Goal: Task Accomplishment & Management: Manage account settings

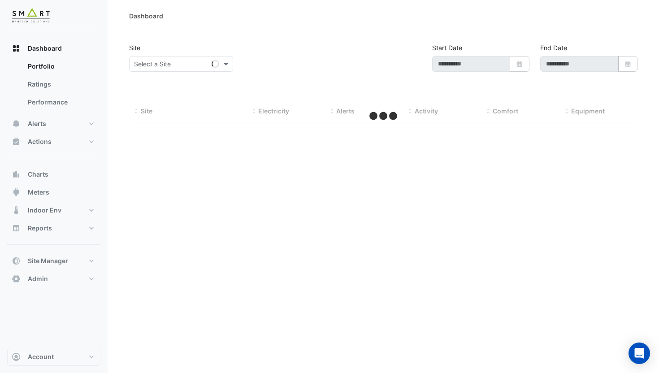
type input "**********"
select select "***"
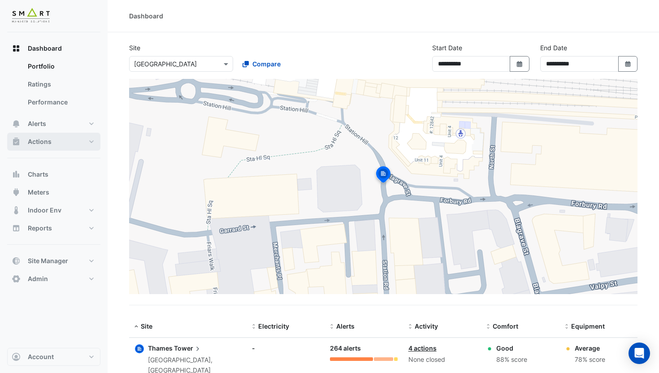
click at [76, 139] on button "Actions" at bounding box center [53, 142] width 93 height 18
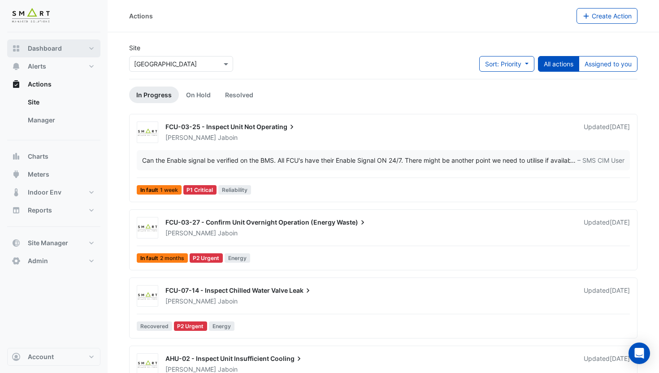
click at [67, 47] on button "Dashboard" at bounding box center [53, 48] width 93 height 18
select select "***"
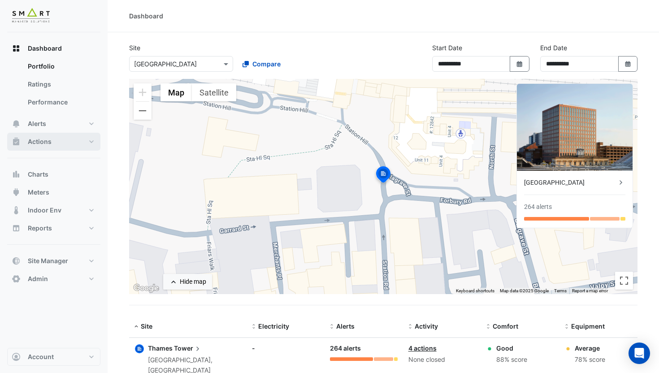
click at [51, 141] on button "Actions" at bounding box center [53, 142] width 93 height 18
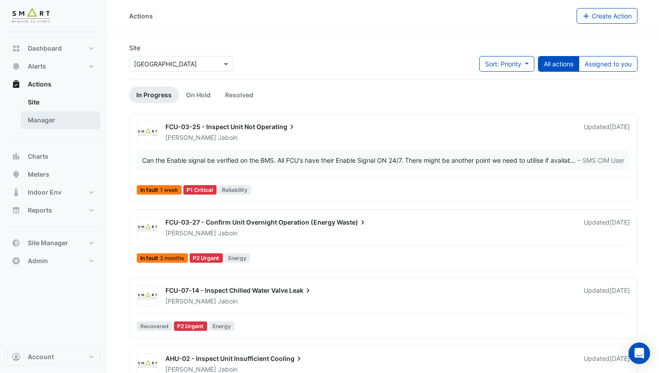
click at [53, 119] on link "Manager" at bounding box center [61, 120] width 80 height 18
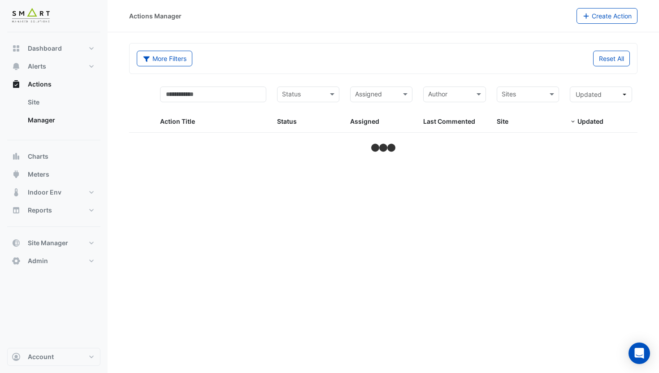
select select "***"
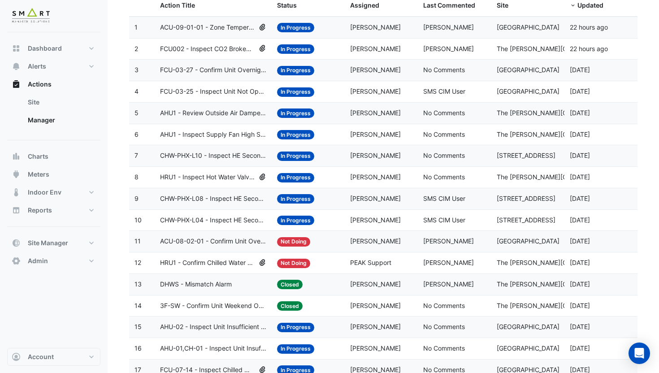
scroll to position [137, 0]
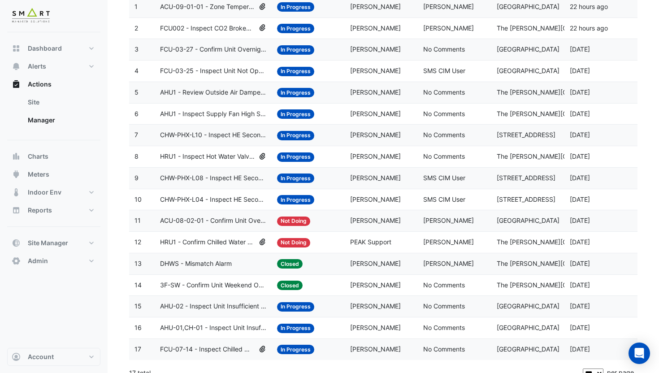
click at [438, 70] on span "SMS CIM User" at bounding box center [444, 71] width 42 height 8
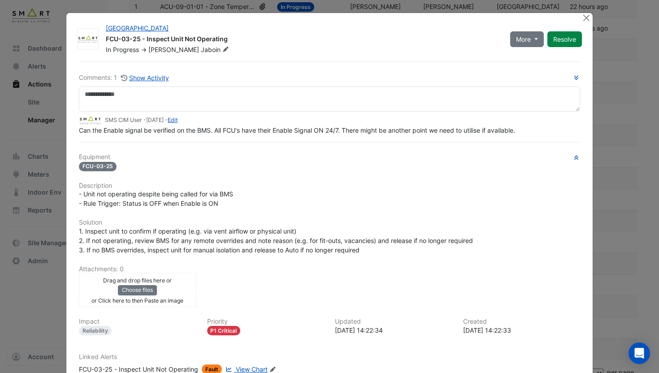
drag, startPoint x: 390, startPoint y: 149, endPoint x: 451, endPoint y: 148, distance: 60.9
click at [451, 148] on div "Comments: 1 Show Activity SMS CIM User - [DATE] - Edit Can the Enable signal be…" at bounding box center [329, 238] width 512 height 354
click at [140, 80] on button "Show Activity" at bounding box center [145, 78] width 49 height 10
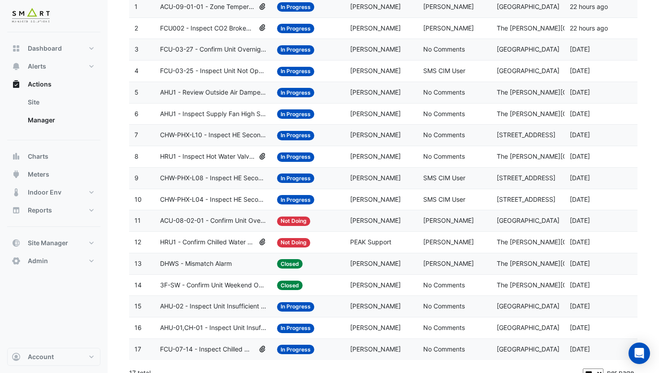
click at [318, 76] on div "Status: In Progress" at bounding box center [308, 71] width 62 height 10
click at [423, 198] on span "SMS CIM User" at bounding box center [444, 199] width 42 height 8
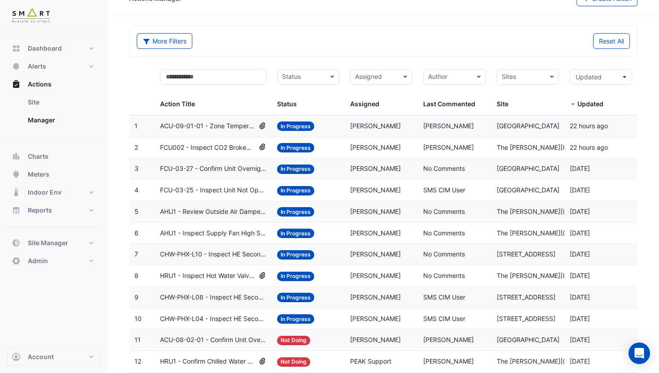
scroll to position [18, 0]
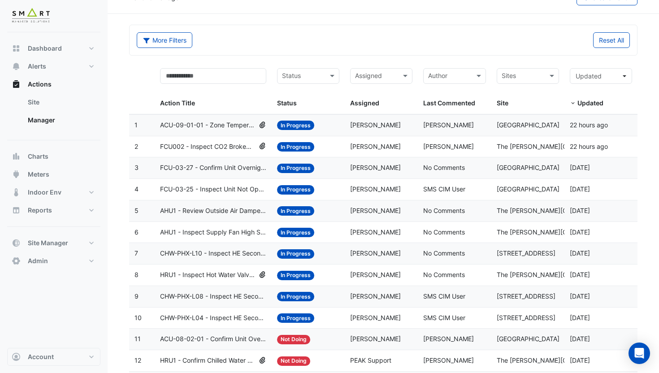
click at [447, 128] on span "[PERSON_NAME]" at bounding box center [448, 125] width 51 height 8
click at [435, 146] on span "[PERSON_NAME]" at bounding box center [448, 146] width 51 height 8
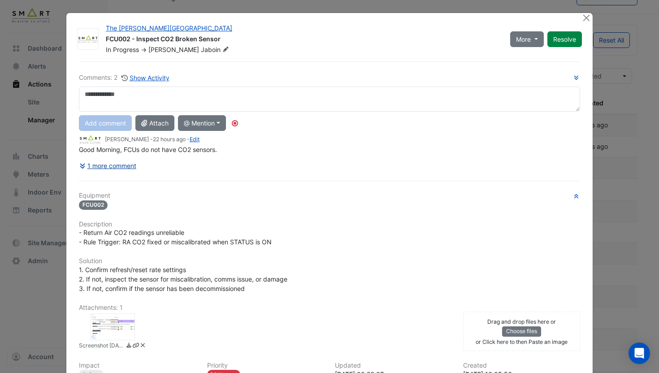
click at [113, 166] on button "1 more comment" at bounding box center [108, 166] width 58 height 16
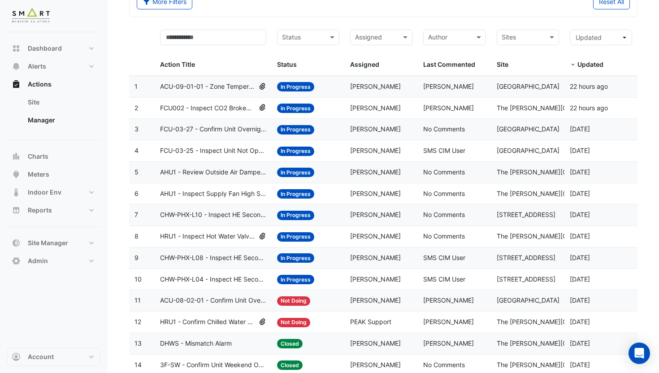
scroll to position [64, 0]
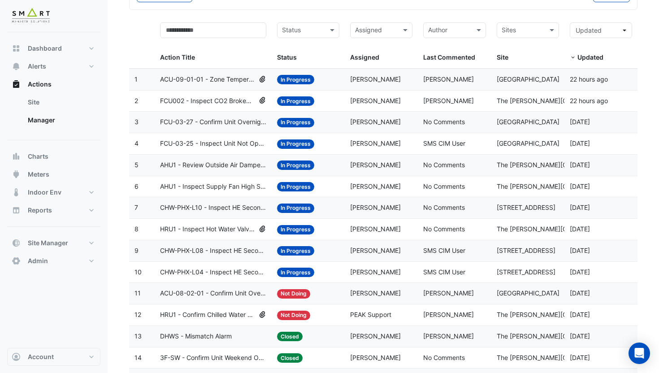
click at [192, 250] on span "CHW-PHX-L08 - Inspect HE Secondary Water Pump Override ON" at bounding box center [213, 250] width 106 height 10
click at [199, 201] on datatable-body-cell "Action Title: CHW-PHX-L10 - Inspect HE Secondary Water Pump Override ON" at bounding box center [213, 207] width 117 height 21
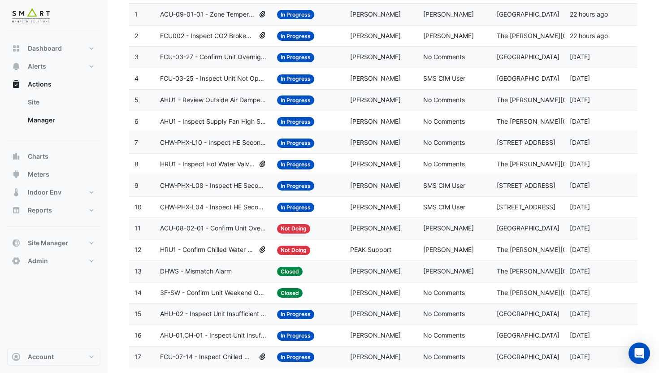
scroll to position [148, 0]
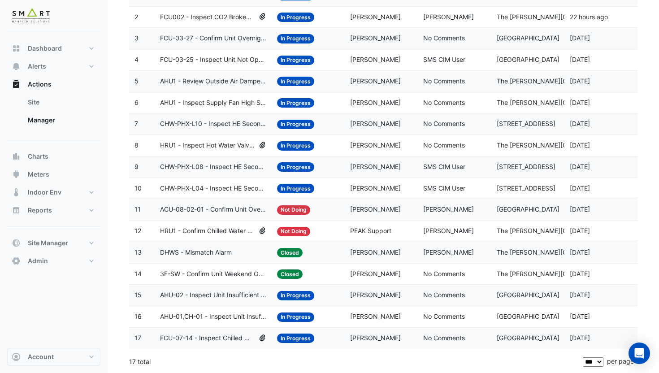
click at [230, 231] on span "HRU1 - Confirm Chilled Water Valve Override Closed" at bounding box center [207, 231] width 95 height 10
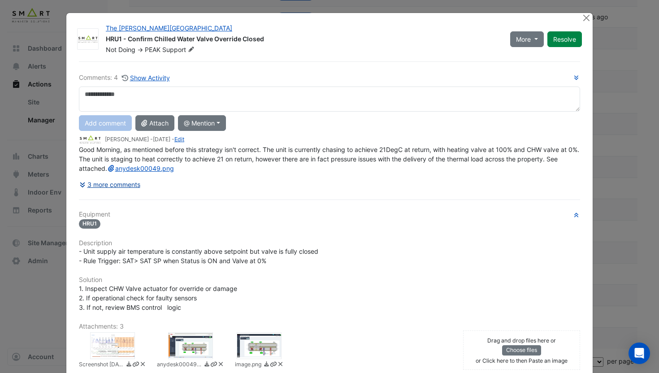
click at [130, 192] on button "3 more comments" at bounding box center [110, 184] width 62 height 16
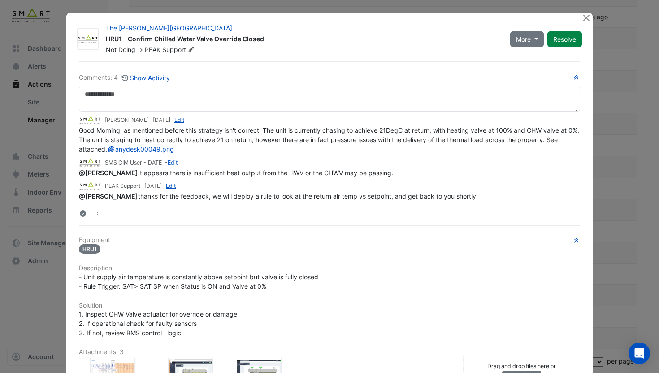
scroll to position [41, 0]
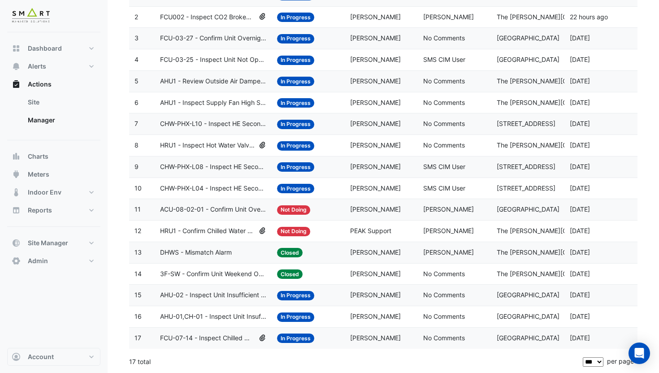
click at [341, 294] on datatable-body-cell "Status: In Progress" at bounding box center [307, 294] width 73 height 21
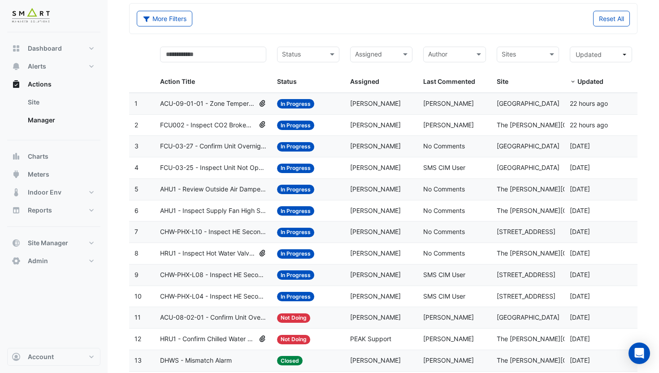
scroll to position [0, 0]
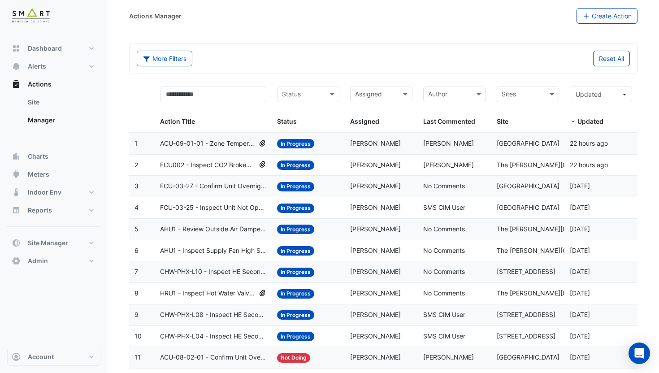
click at [342, 167] on datatable-body-cell "Status: In Progress" at bounding box center [307, 165] width 73 height 21
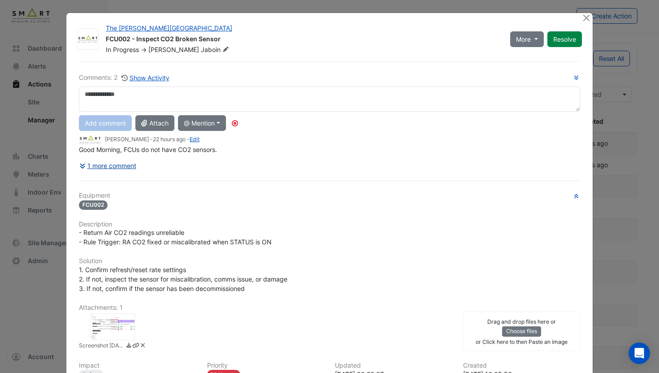
click at [125, 169] on button "1 more comment" at bounding box center [108, 166] width 58 height 16
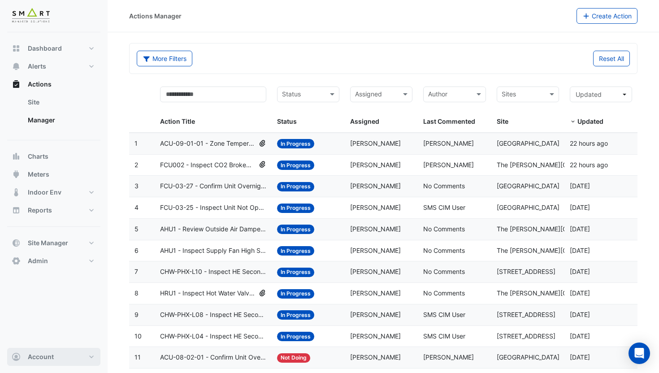
click at [56, 357] on button "Account" at bounding box center [53, 357] width 93 height 18
click at [55, 337] on link "Sign Out" at bounding box center [53, 334] width 85 height 18
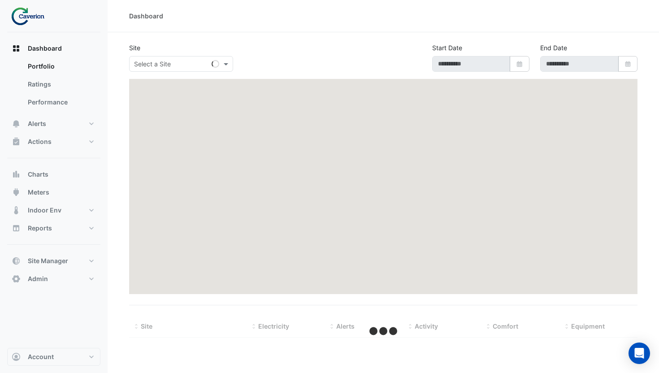
type input "**********"
select select "***"
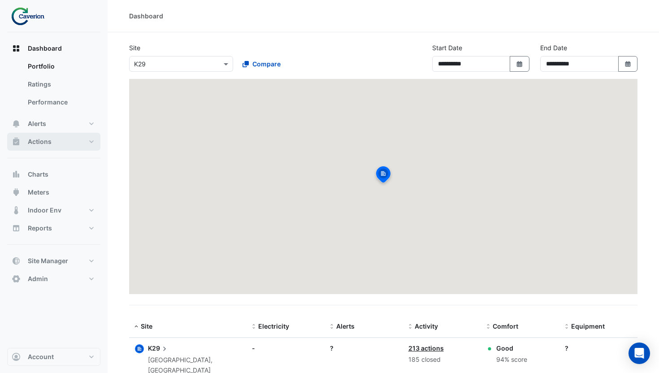
click at [75, 139] on button "Actions" at bounding box center [53, 142] width 93 height 18
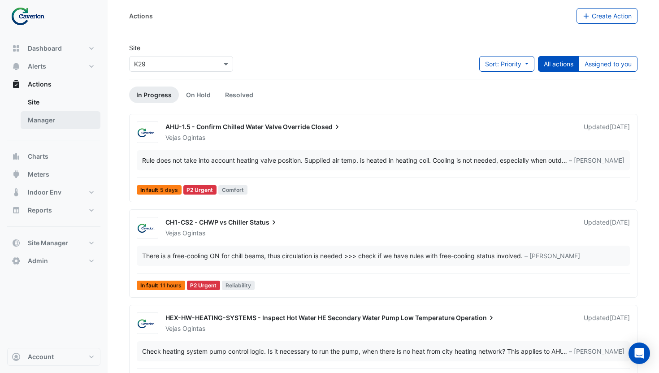
click at [73, 115] on link "Manager" at bounding box center [61, 120] width 80 height 18
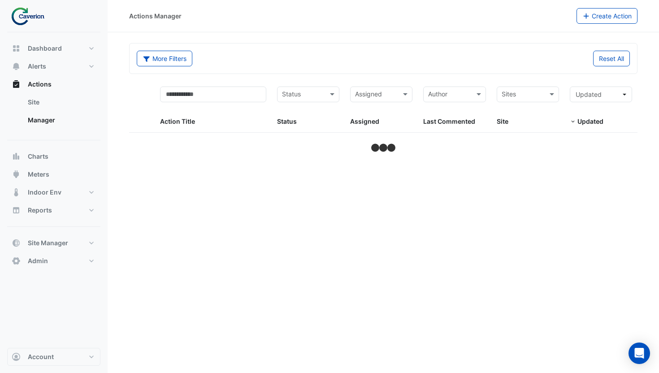
select select "***"
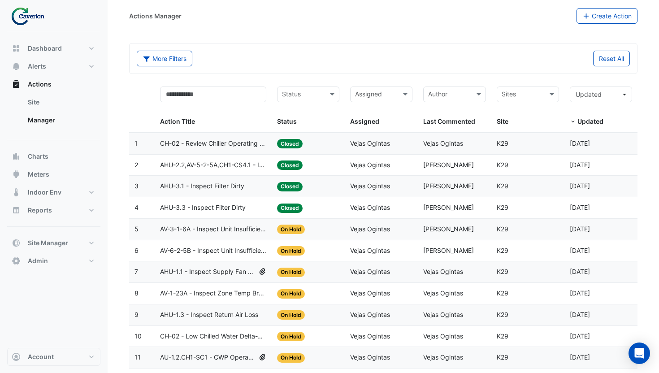
click at [380, 148] on datatable-body-cell "Assigned: Vejas Ogintas" at bounding box center [380, 143] width 73 height 21
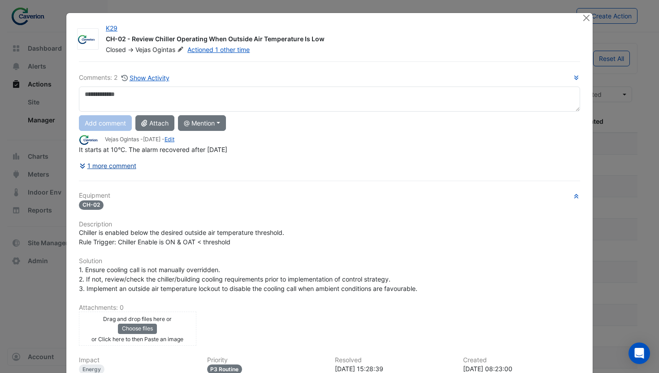
click at [116, 170] on button "1 more comment" at bounding box center [108, 166] width 58 height 16
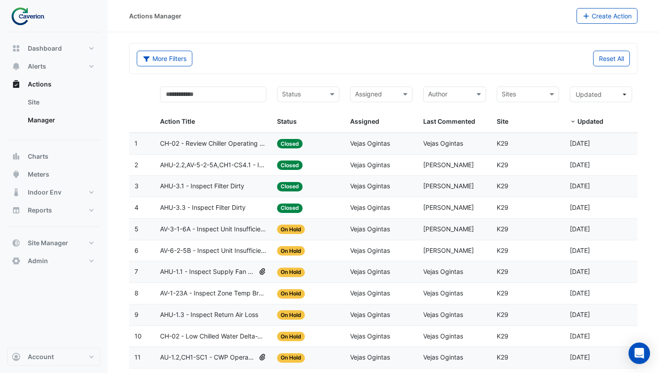
click at [242, 167] on span "AHU-2.2,AV-5-2-5A,CH1-CS4.1 - Inspect Chilled Beam Chilled Water Valve Override…" at bounding box center [213, 165] width 106 height 10
click at [244, 190] on span "AHU-3.1 - Inspect Filter Dirty" at bounding box center [202, 186] width 84 height 10
click at [244, 212] on span "AHU-3.3 - Inspect Filter Dirty" at bounding box center [203, 207] width 86 height 10
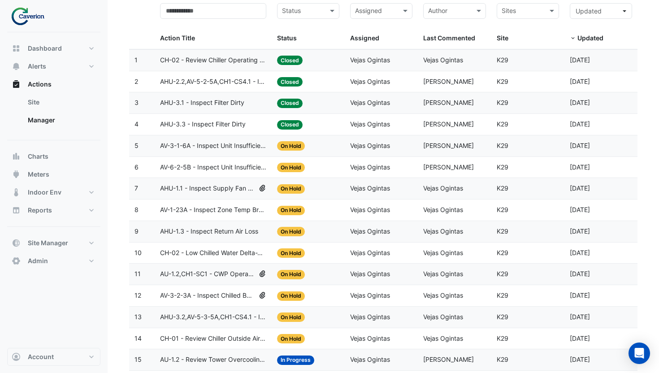
scroll to position [91, 0]
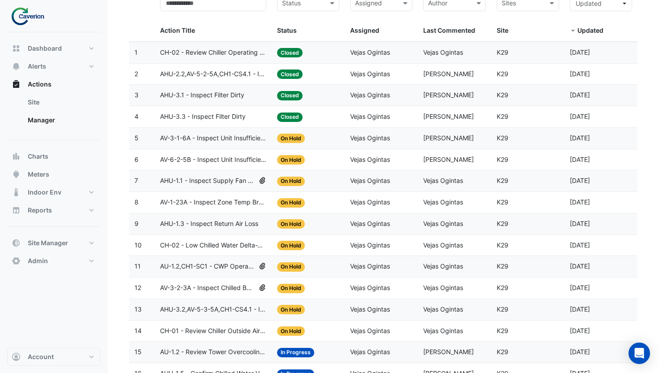
click at [243, 220] on span "AHU-1.3 - Inspect Return Air Loss" at bounding box center [209, 224] width 98 height 10
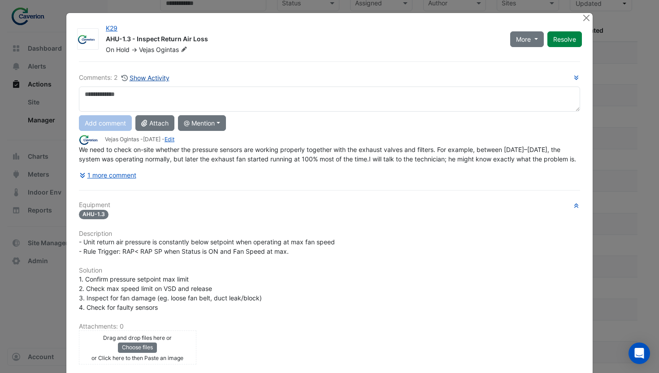
click at [150, 80] on button "Show Activity" at bounding box center [145, 78] width 49 height 10
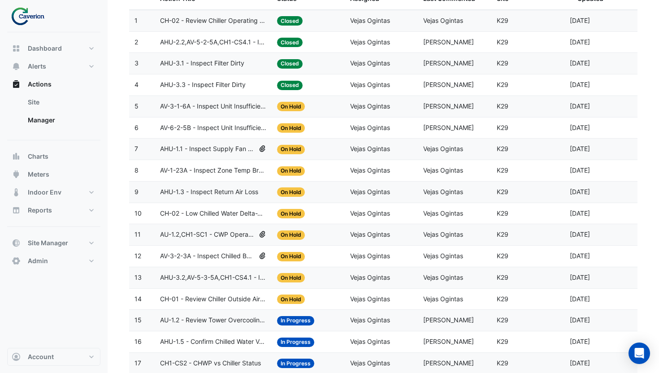
scroll to position [146, 0]
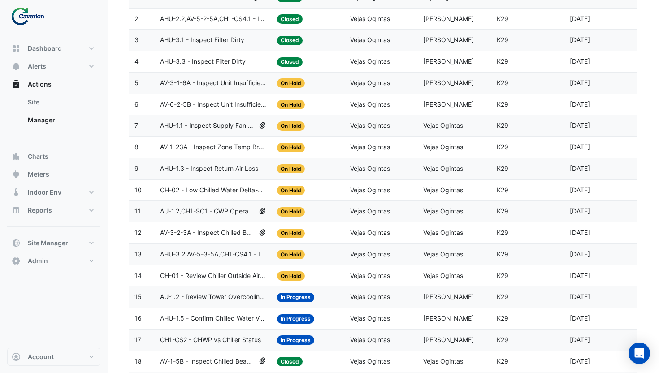
click at [192, 215] on span "AU-1.2,CH1-SC1 - CWP Operating When Cooling Tower Is OFF" at bounding box center [207, 211] width 95 height 10
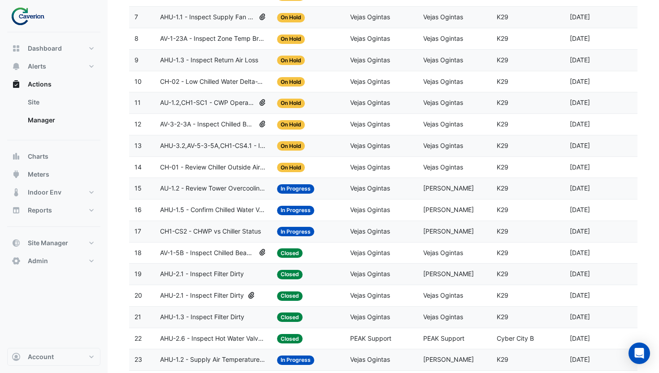
scroll to position [297, 0]
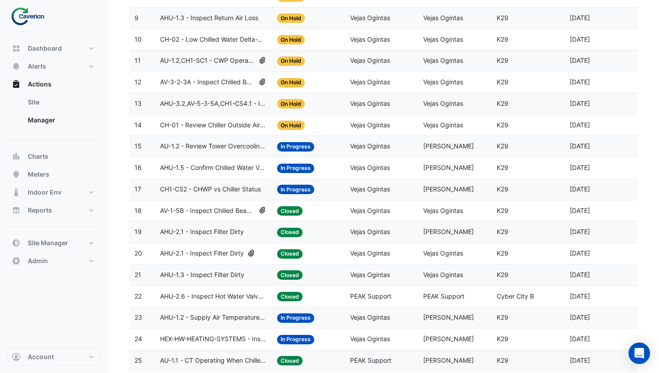
click at [209, 148] on span "AU-1.2 - Review Tower Overcooling (Energy Waste)" at bounding box center [213, 146] width 106 height 10
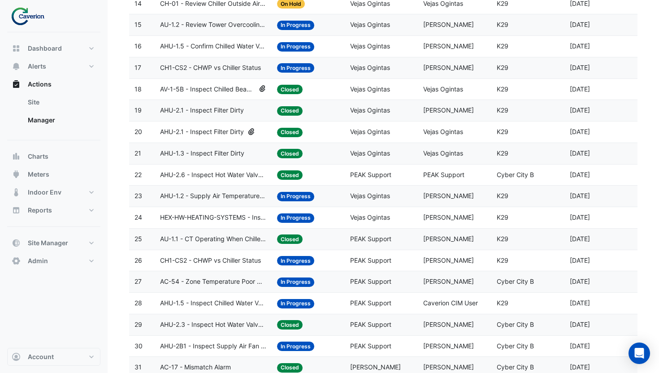
scroll to position [448, 0]
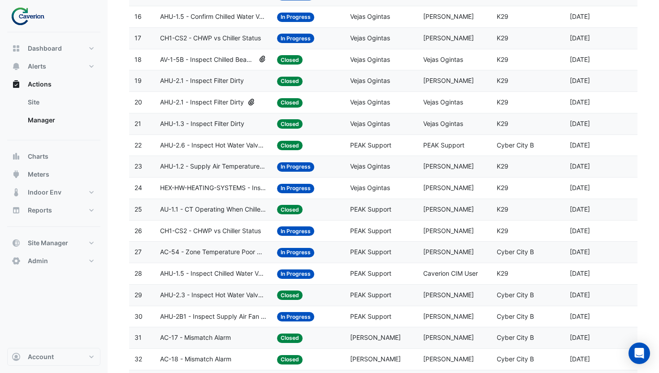
click at [230, 212] on span "AU-1.1 - CT Operating When Chiller Is OFF" at bounding box center [213, 209] width 106 height 10
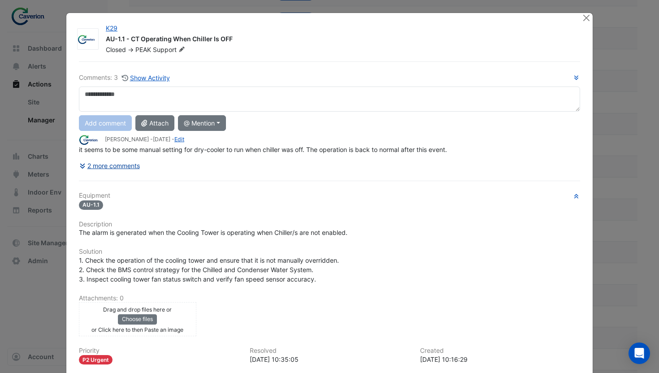
click at [131, 160] on button "2 more comments" at bounding box center [109, 166] width 61 height 16
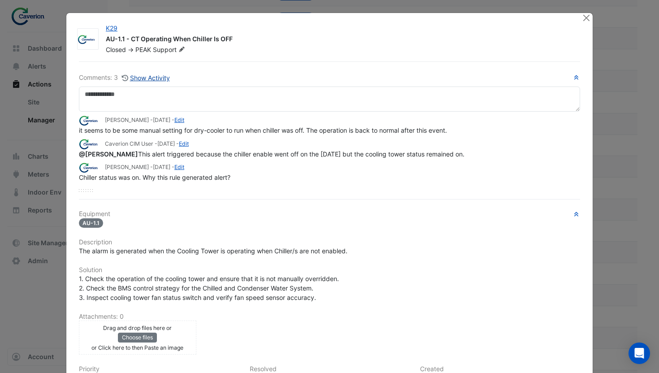
click at [155, 79] on button "Show Activity" at bounding box center [145, 78] width 49 height 10
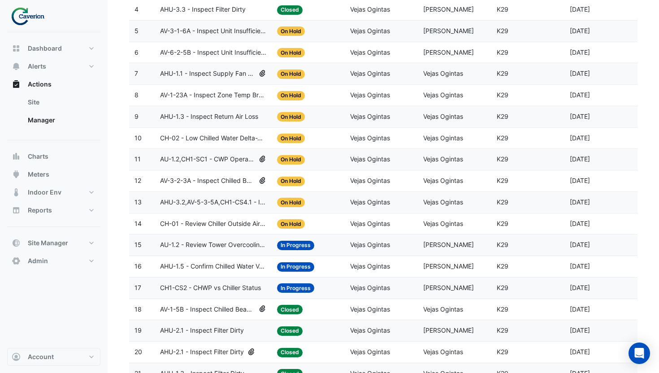
scroll to position [0, 0]
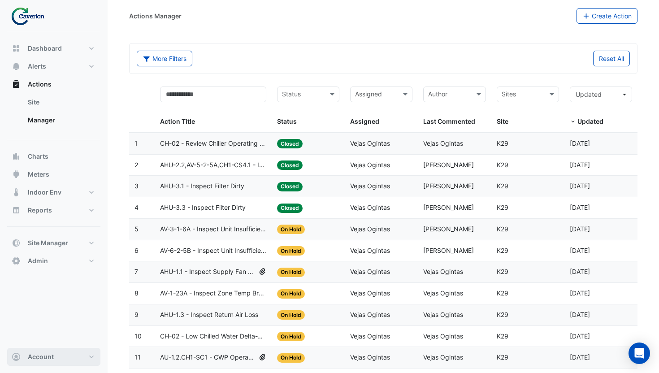
click at [43, 361] on button "Account" at bounding box center [53, 357] width 93 height 18
click at [48, 335] on link "Sign Out" at bounding box center [53, 334] width 85 height 18
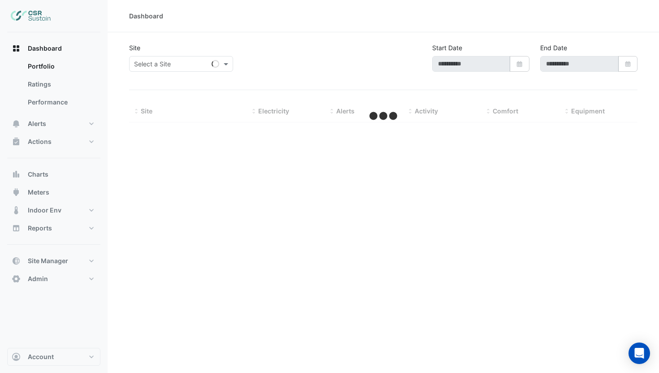
type input "**********"
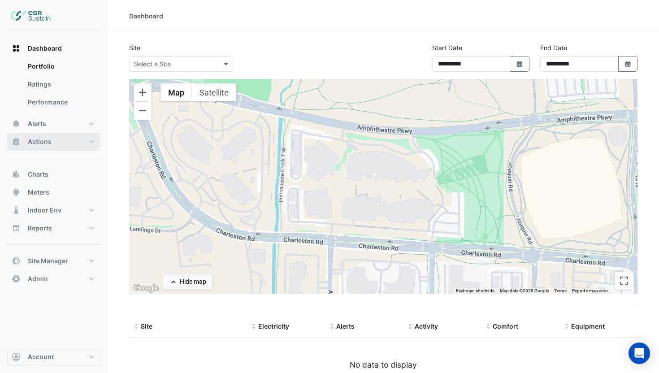
click at [43, 140] on span "Actions" at bounding box center [40, 141] width 24 height 9
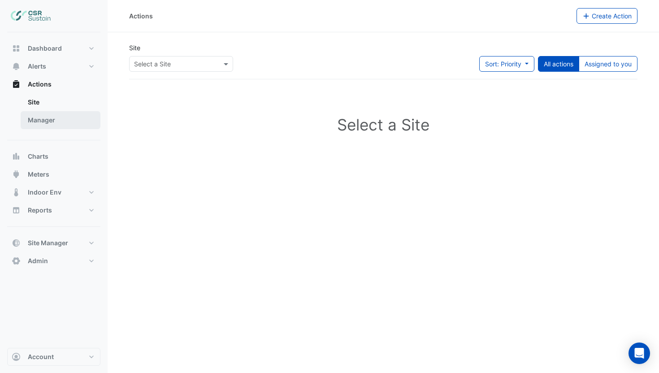
click at [62, 121] on link "Manager" at bounding box center [61, 120] width 80 height 18
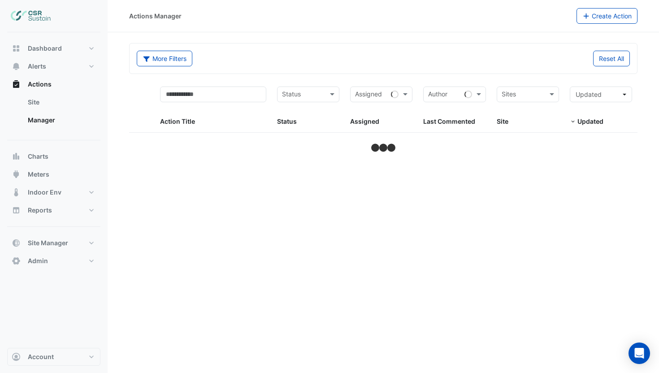
select select "***"
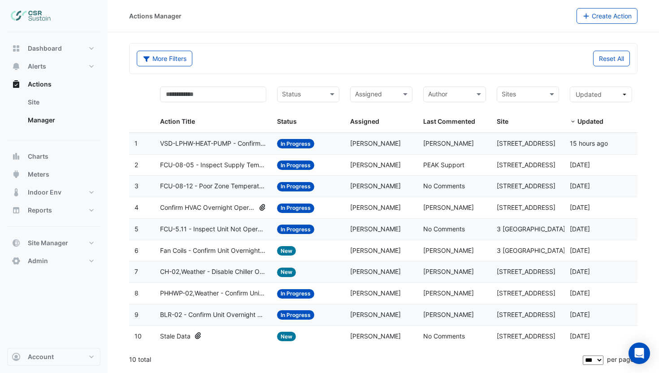
click at [391, 146] on div "Assigned: Gary Ellis" at bounding box center [381, 143] width 62 height 10
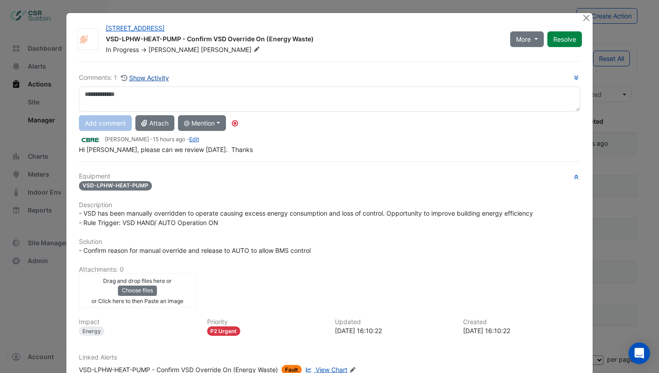
click at [156, 82] on button "Show Activity" at bounding box center [145, 78] width 49 height 10
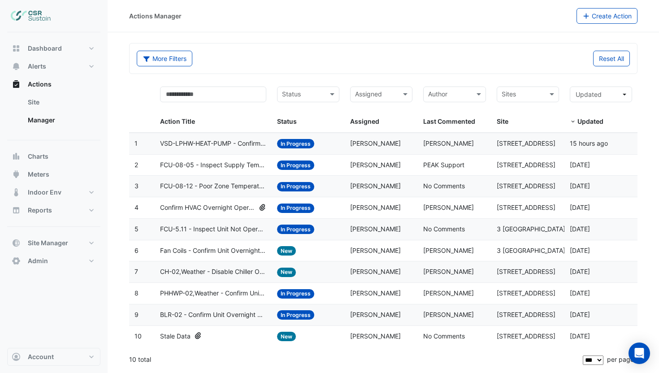
click at [234, 143] on span "VSD-LPHW-HEAT-PUMP - Confirm VSD Override On (Energy Waste)" at bounding box center [213, 143] width 106 height 10
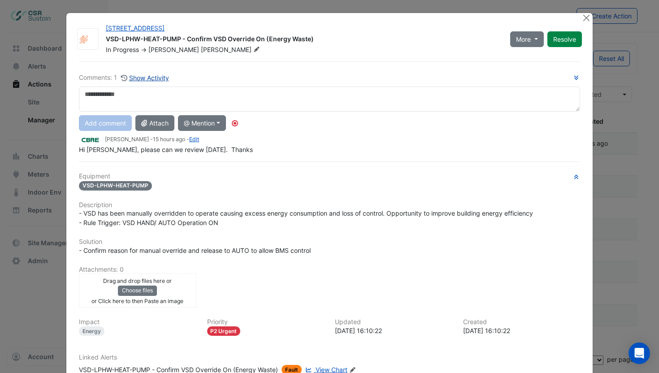
click at [159, 81] on button "Show Activity" at bounding box center [145, 78] width 49 height 10
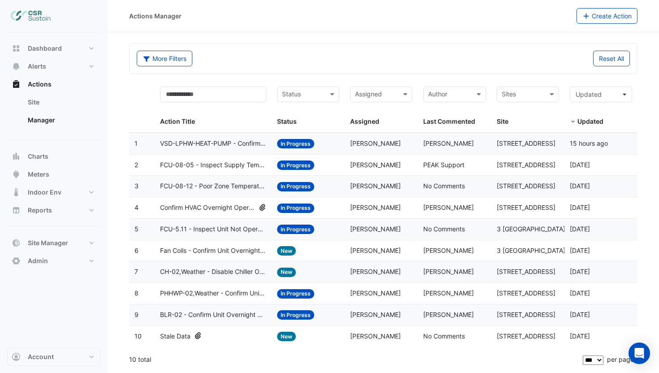
click at [181, 164] on span "FCU-08-05 - Inspect Supply Temp Broken Sensor" at bounding box center [213, 165] width 106 height 10
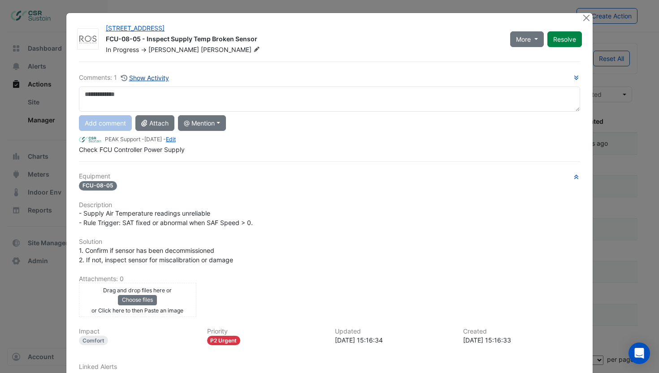
click at [149, 79] on button "Show Activity" at bounding box center [145, 78] width 49 height 10
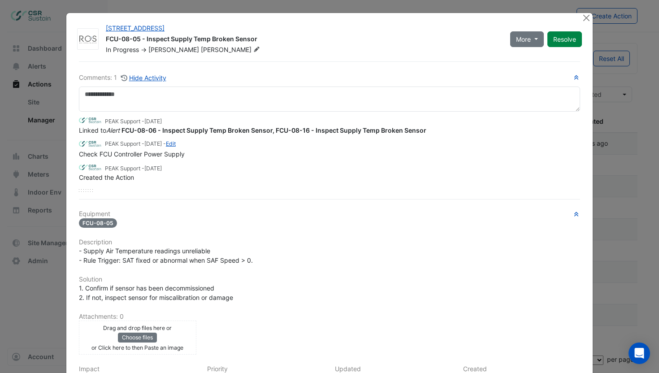
scroll to position [73, 0]
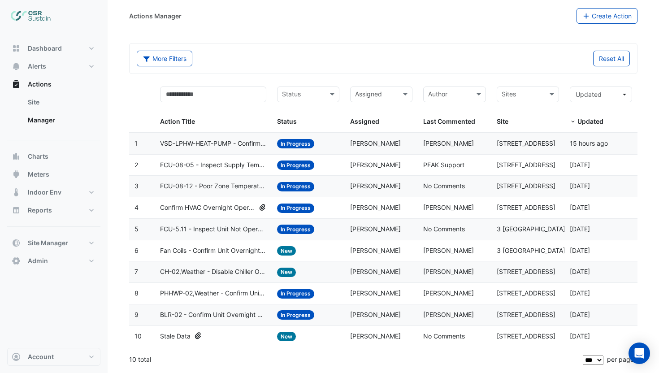
click at [181, 207] on span "Confirm HVAC Overnight Operation (Energy Waste)" at bounding box center [207, 207] width 95 height 10
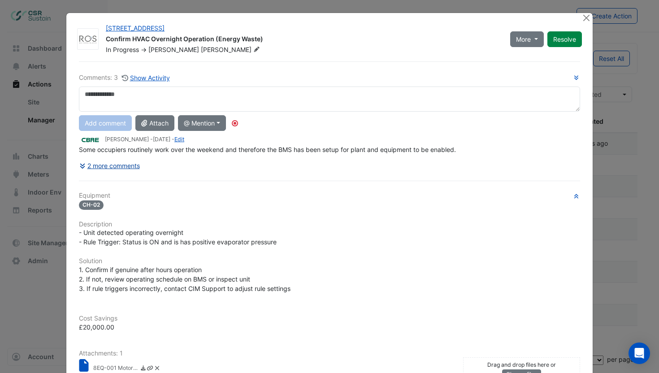
click at [132, 168] on button "2 more comments" at bounding box center [109, 166] width 61 height 16
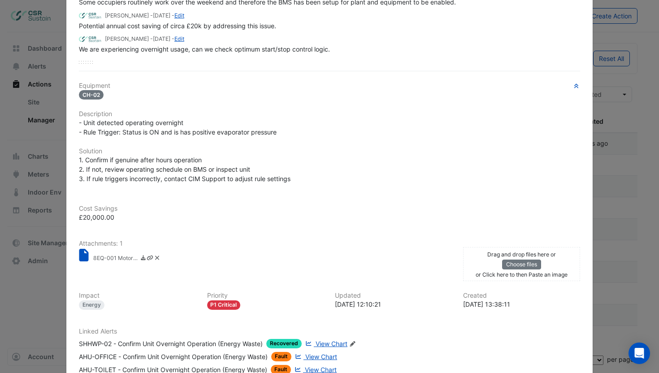
scroll to position [63, 0]
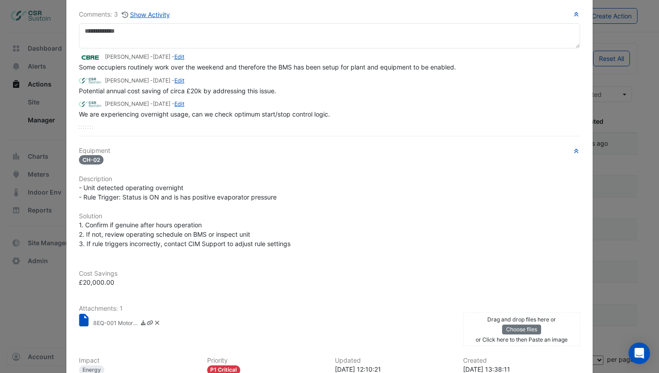
click at [114, 321] on small "8EQ-001 Motor - Run Hours Reduction Calc Spreadsheet.xlsx" at bounding box center [115, 323] width 45 height 9
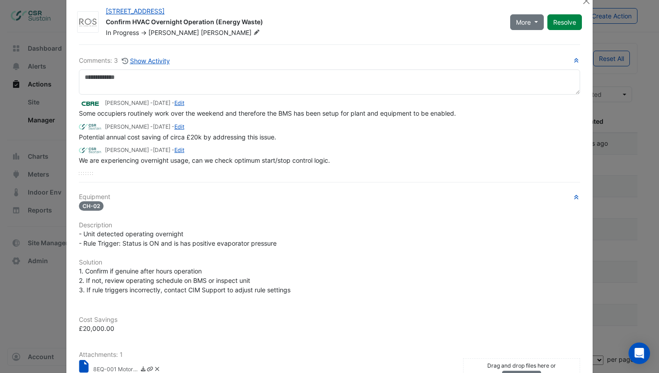
scroll to position [0, 0]
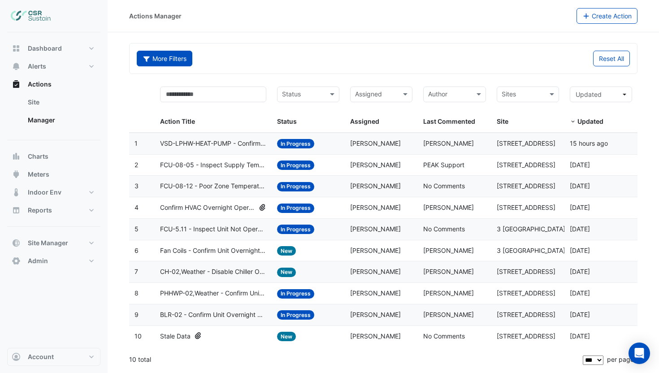
click at [143, 63] on button "More Filters" at bounding box center [165, 59] width 56 height 16
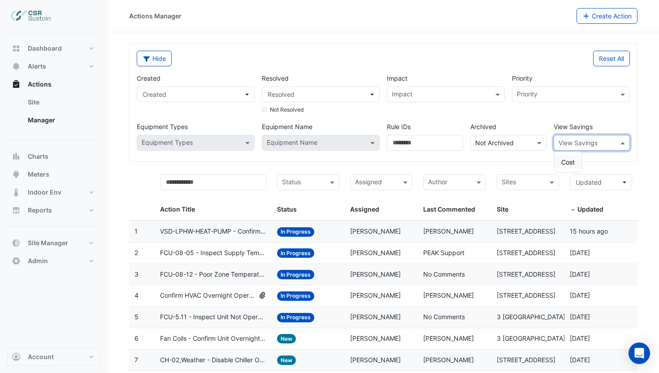
click at [600, 146] on input "text" at bounding box center [582, 142] width 48 height 9
click at [568, 160] on span "Cost" at bounding box center [567, 162] width 13 height 8
click at [527, 176] on div "Sites" at bounding box center [520, 182] width 47 height 14
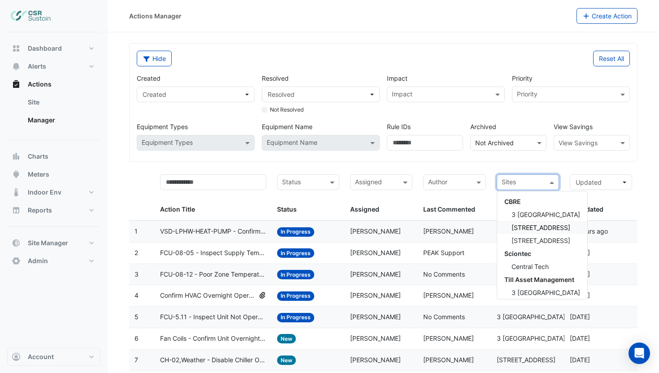
click at [532, 233] on div "5 Exchange Quay" at bounding box center [542, 227] width 90 height 13
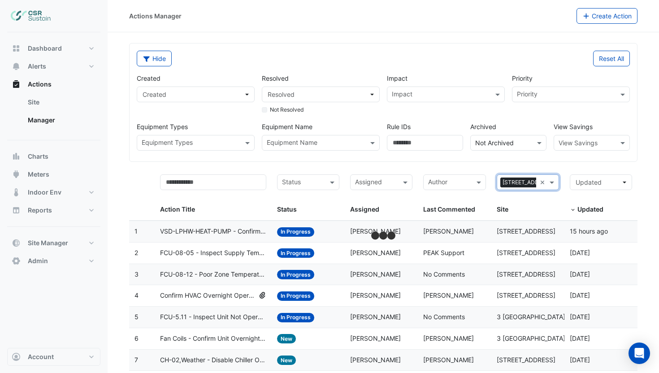
click at [570, 143] on input "text" at bounding box center [582, 142] width 48 height 9
click at [567, 155] on div "Cost" at bounding box center [568, 162] width 28 height 20
click at [567, 157] on div "Cost" at bounding box center [568, 161] width 28 height 13
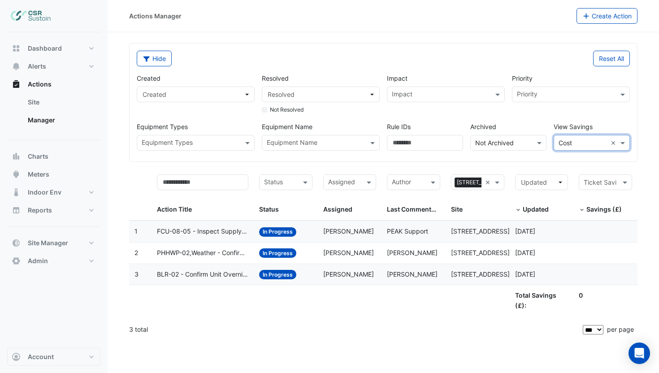
click at [467, 187] on div "× 5 Exchange Quay" at bounding box center [466, 182] width 30 height 14
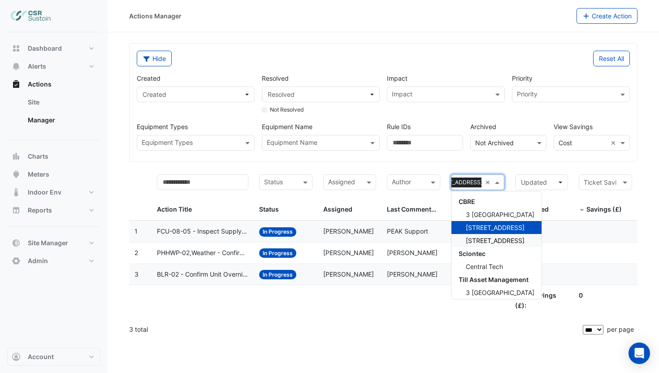
click at [481, 244] on span "8 Exchange Quay" at bounding box center [494, 241] width 59 height 8
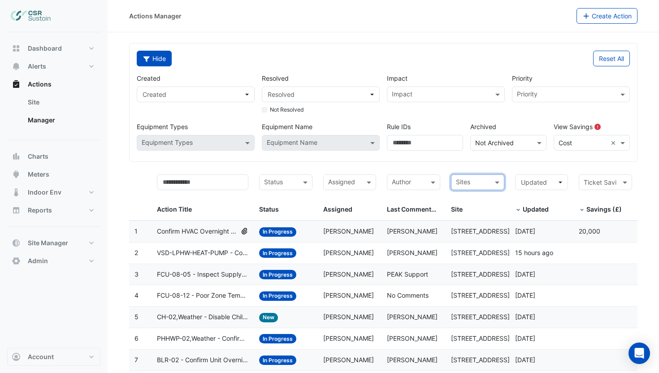
click at [151, 59] on button "Hide" at bounding box center [154, 59] width 35 height 16
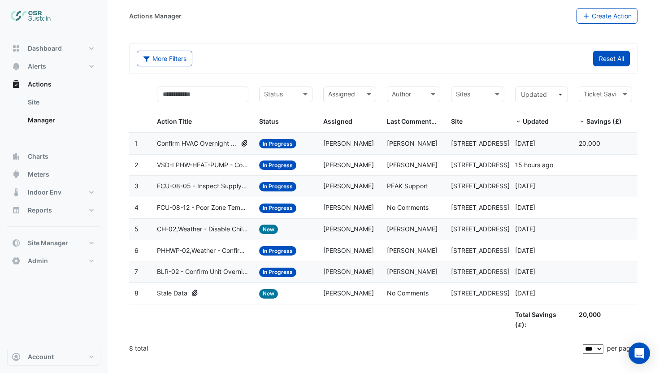
click at [613, 60] on button "Reset All" at bounding box center [611, 59] width 37 height 16
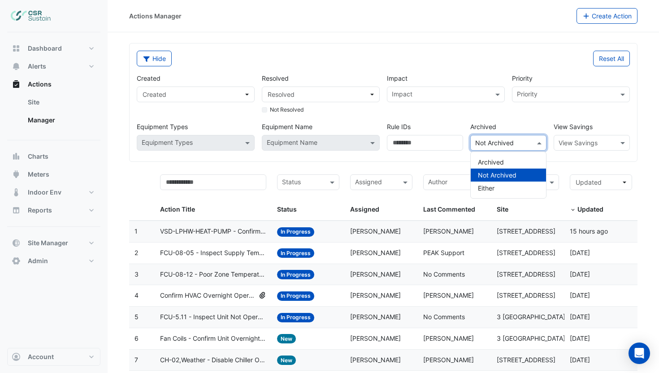
click at [499, 142] on input "text" at bounding box center [499, 142] width 48 height 9
click at [385, 111] on div "Impact Impact" at bounding box center [445, 93] width 125 height 41
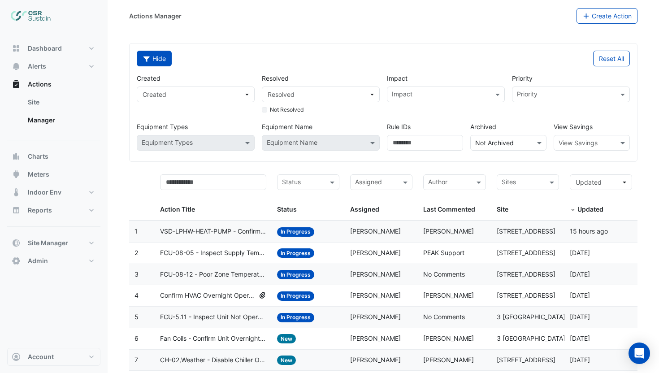
click at [156, 55] on button "Hide" at bounding box center [154, 59] width 35 height 16
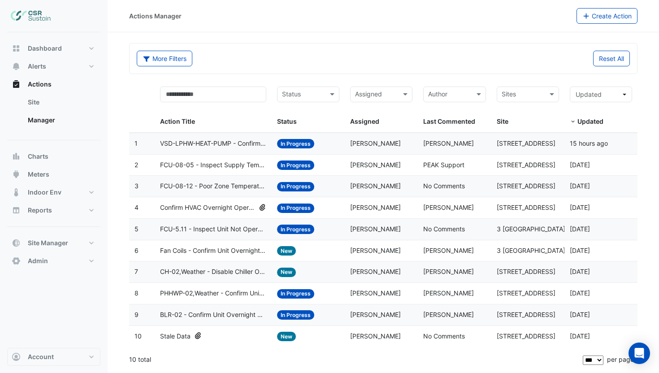
click at [240, 335] on div "Stale Data" at bounding box center [213, 336] width 106 height 10
click at [237, 278] on datatable-body-cell "Action Title: CH-02,Weather - Disable Chiller Operation Cooler Weather (Energy …" at bounding box center [213, 271] width 117 height 21
click at [239, 216] on datatable-body-cell "Action Title: Confirm HVAC Overnight Operation (Energy Waste)" at bounding box center [213, 207] width 117 height 21
click at [232, 189] on span "FCU-08-12 - Poor Zone Temperature Control" at bounding box center [213, 186] width 106 height 10
click at [59, 357] on button "Account" at bounding box center [53, 357] width 93 height 18
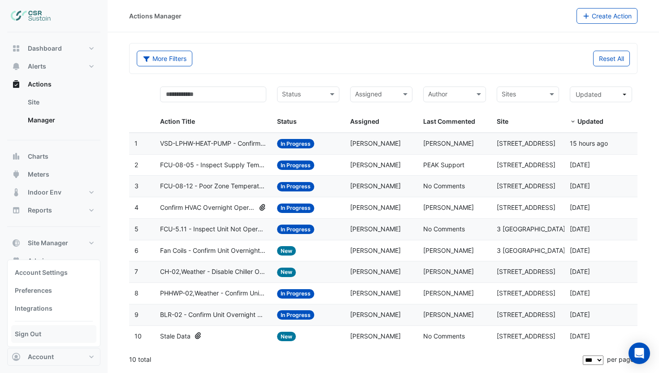
click at [71, 339] on link "Sign Out" at bounding box center [53, 334] width 85 height 18
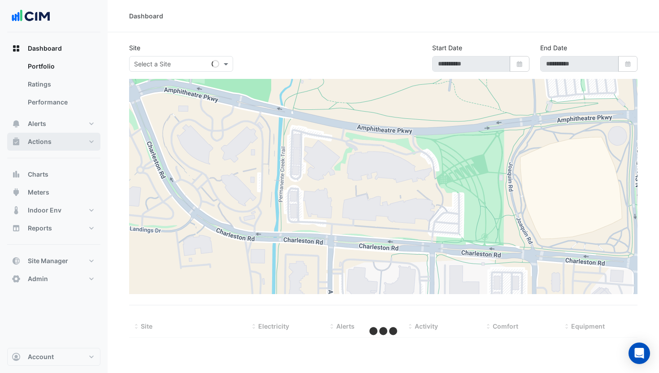
click at [76, 149] on button "Actions" at bounding box center [53, 142] width 93 height 18
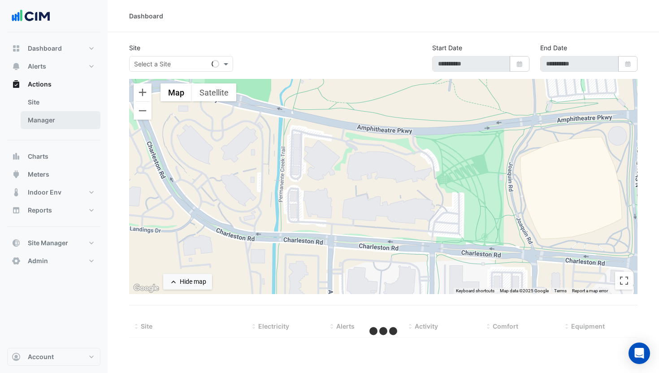
click at [68, 121] on link "Manager" at bounding box center [61, 120] width 80 height 18
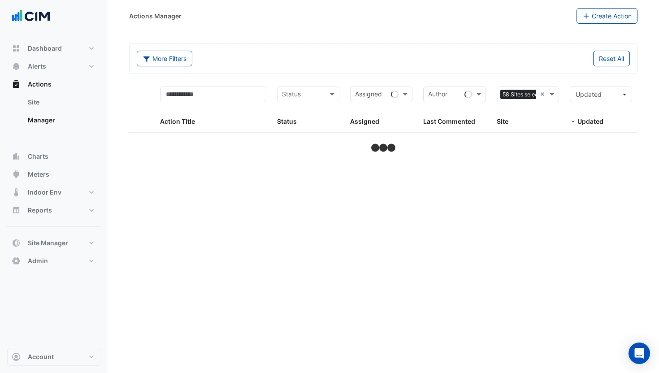
select select "***"
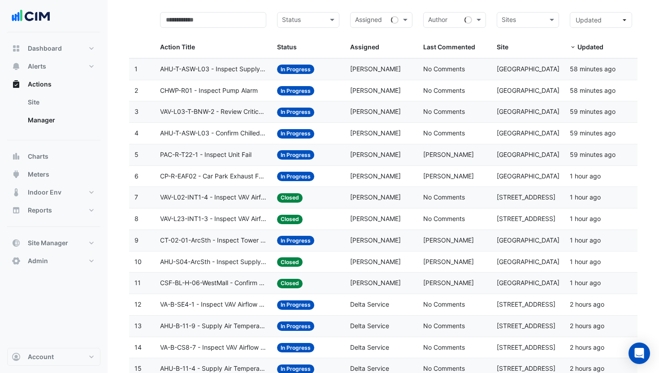
scroll to position [95, 0]
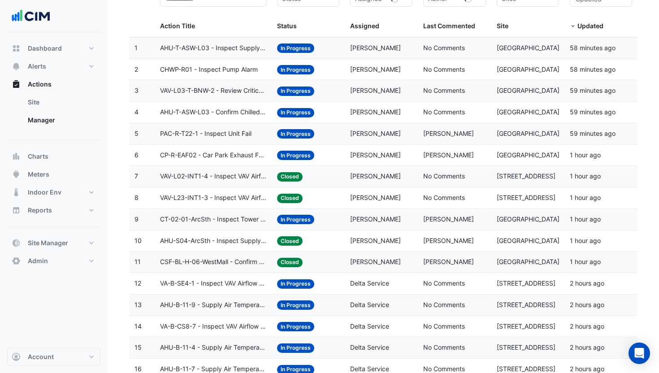
click at [462, 142] on datatable-body-cell "Last Commented: Ross Carter" at bounding box center [453, 133] width 73 height 21
click at [449, 163] on datatable-body-cell "Last Commented: Ross Carter" at bounding box center [453, 155] width 73 height 21
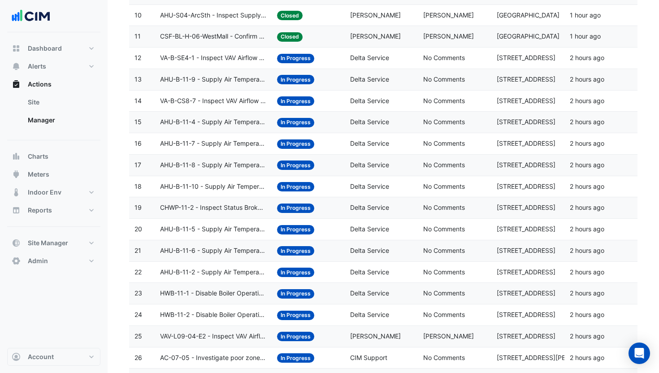
scroll to position [389, 0]
